Goal: Navigation & Orientation: Find specific page/section

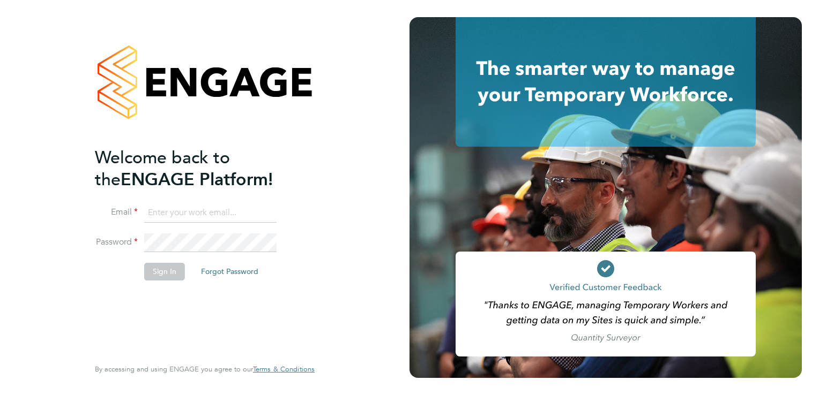
type input "[EMAIL_ADDRESS][PERSON_NAME][DOMAIN_NAME]"
click at [148, 270] on button "Sign In" at bounding box center [164, 271] width 41 height 17
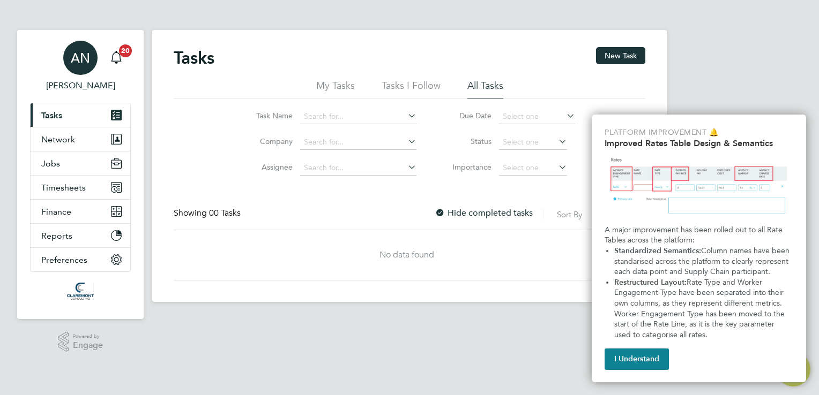
click at [86, 90] on span "[PERSON_NAME]" at bounding box center [80, 85] width 101 height 13
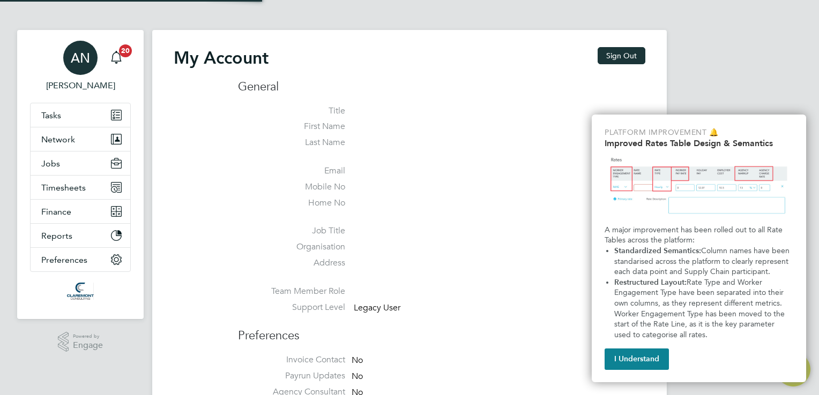
type input "alfie.nevill@claremontconsulting.com"
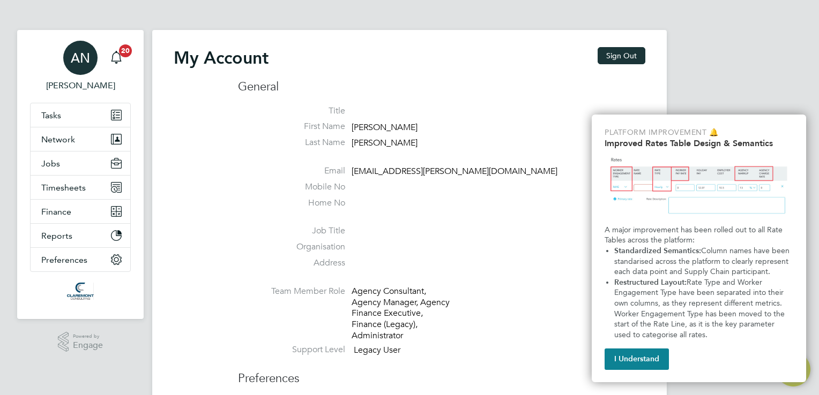
click at [66, 46] on app-avatar "AN" at bounding box center [80, 58] width 34 height 34
click at [118, 59] on icon "Main navigation" at bounding box center [116, 57] width 13 height 13
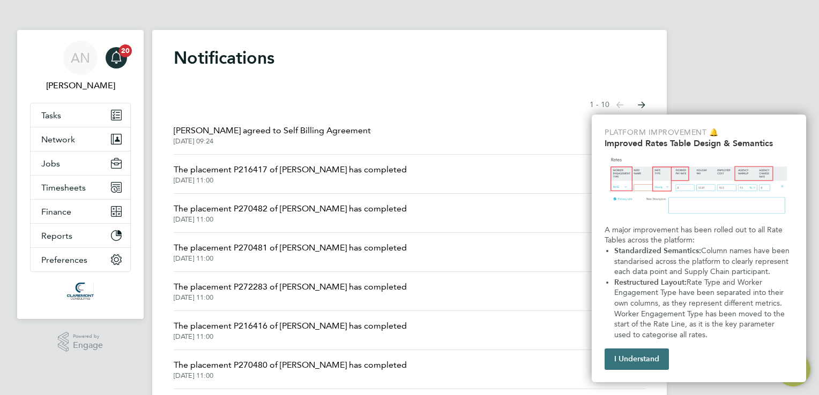
click at [651, 359] on button "I Understand" at bounding box center [636, 359] width 64 height 21
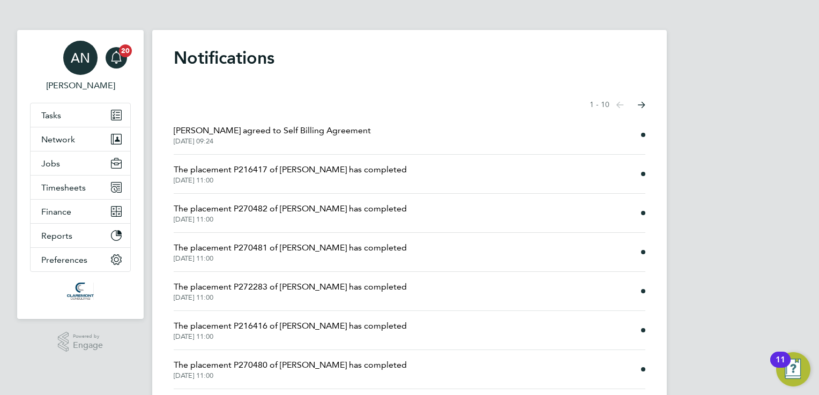
click at [79, 55] on span "AN" at bounding box center [80, 58] width 19 height 14
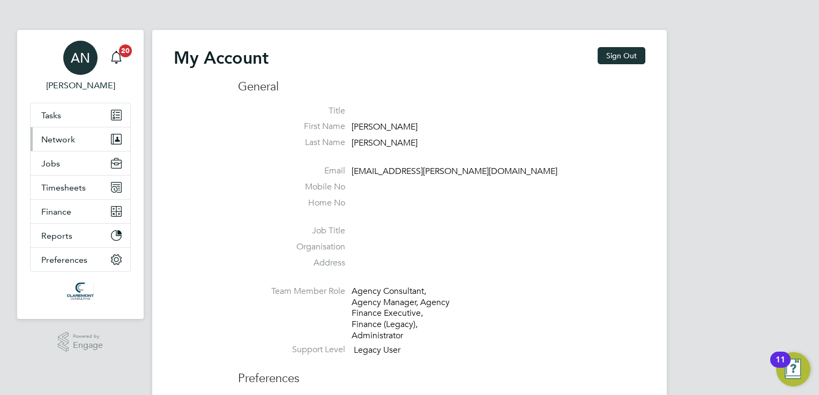
click at [64, 132] on button "Network" at bounding box center [81, 139] width 100 height 24
click at [77, 127] on button "Network" at bounding box center [81, 139] width 100 height 24
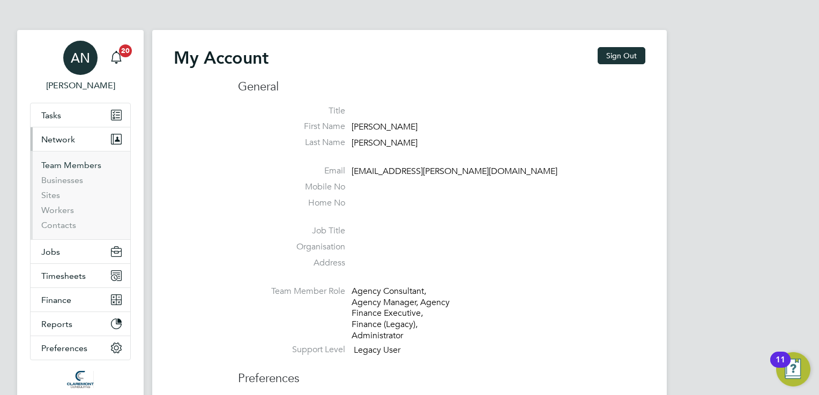
click at [86, 166] on link "Team Members" at bounding box center [71, 165] width 60 height 10
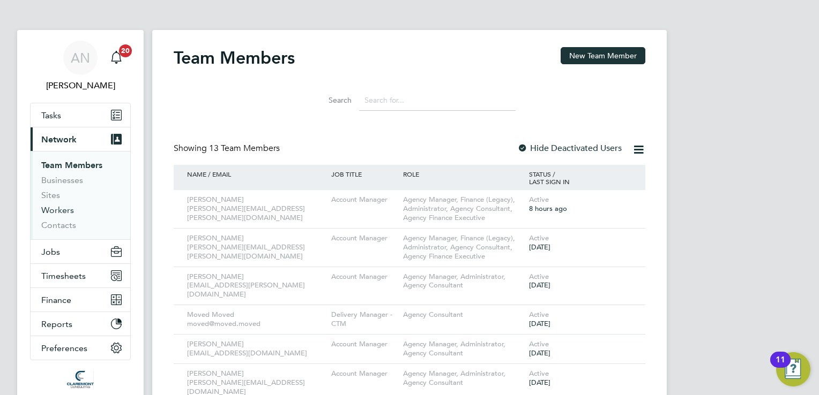
click at [65, 212] on link "Workers" at bounding box center [57, 210] width 33 height 10
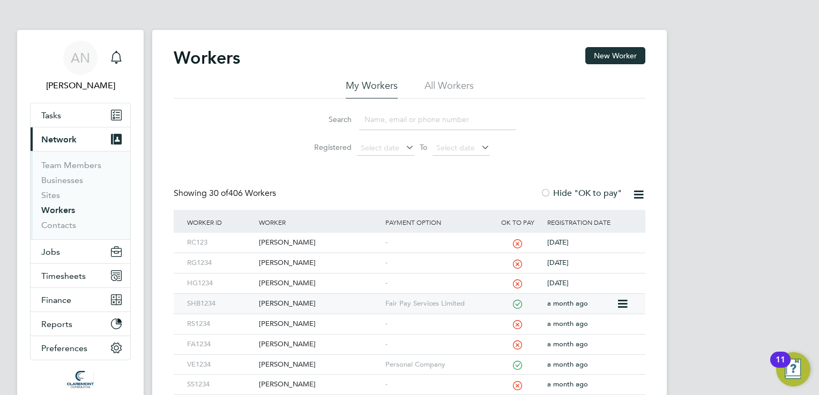
click at [314, 307] on div "Shitlesh Bakshi" at bounding box center [319, 304] width 126 height 20
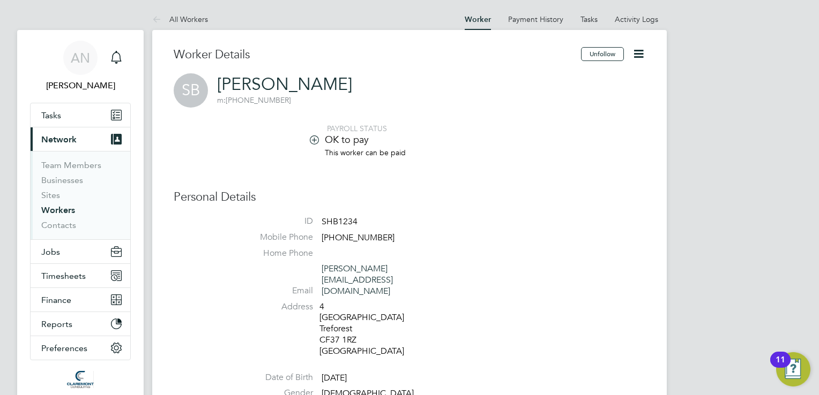
click at [51, 213] on link "Workers" at bounding box center [58, 210] width 34 height 10
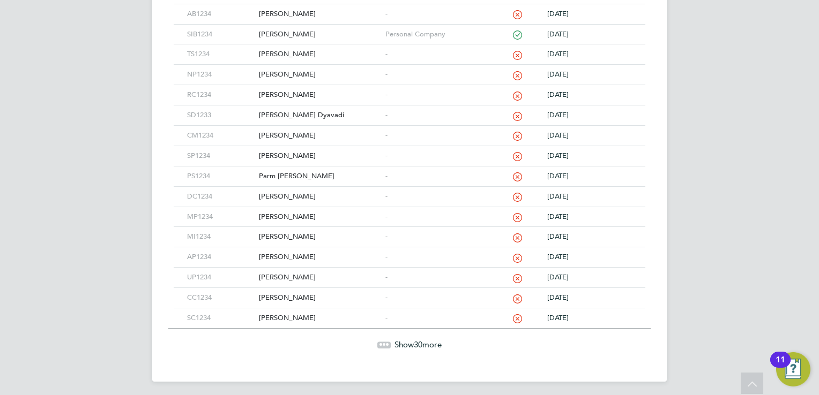
scroll to position [514, 0]
click at [422, 339] on span "30" at bounding box center [418, 344] width 9 height 10
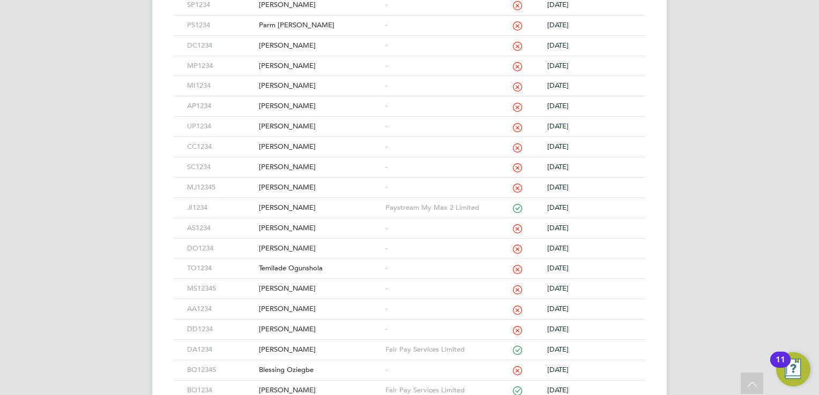
scroll to position [664, 0]
click at [432, 199] on div "Paystream My Max 2 Limited" at bounding box center [436, 209] width 108 height 20
